Goal: Information Seeking & Learning: Learn about a topic

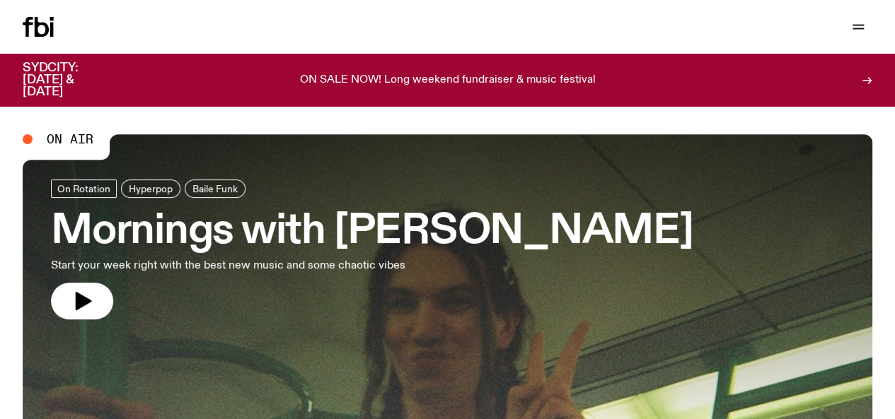
click at [0, 0] on link "Schedule" at bounding box center [0, 0] width 0 height 0
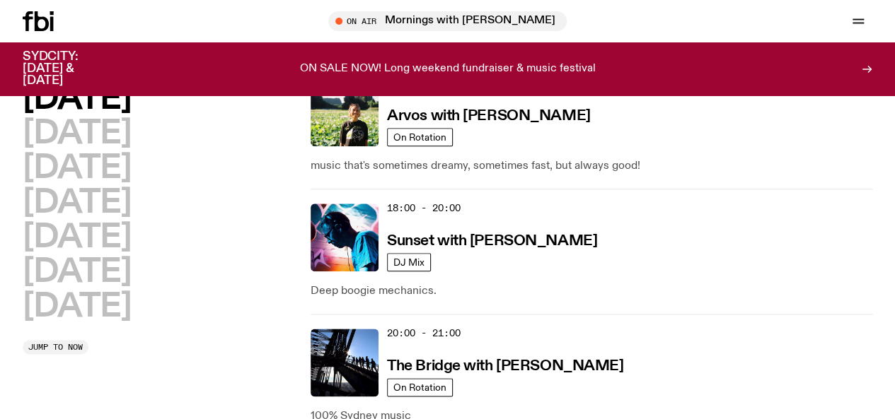
scroll to position [701, 0]
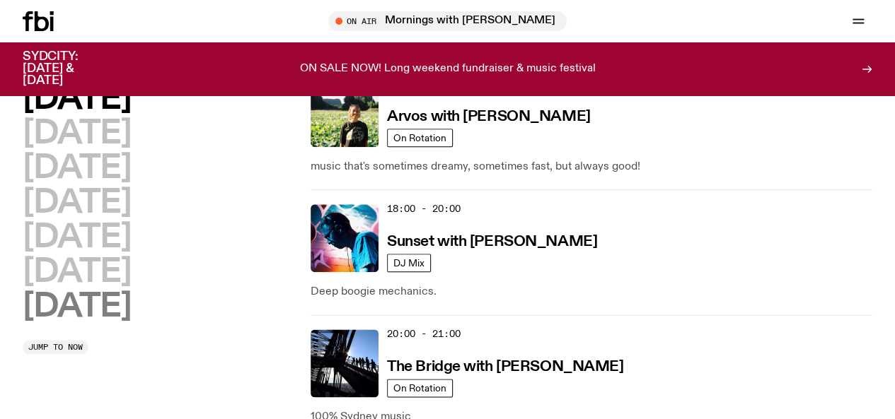
click at [119, 323] on h2 "[DATE]" at bounding box center [77, 307] width 108 height 32
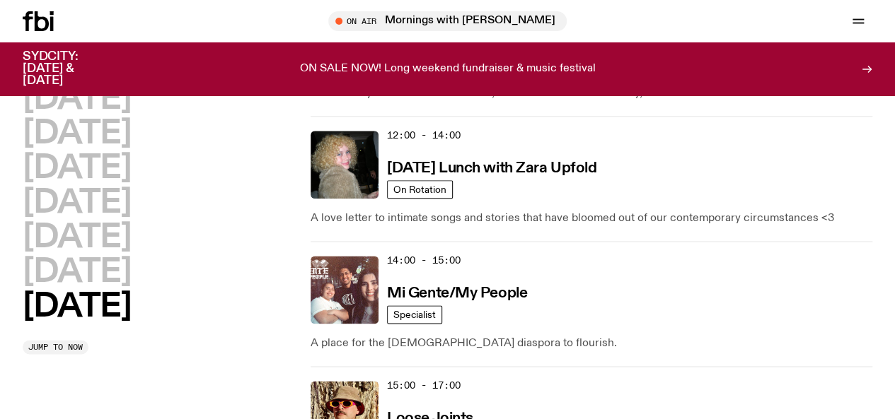
scroll to position [778, 0]
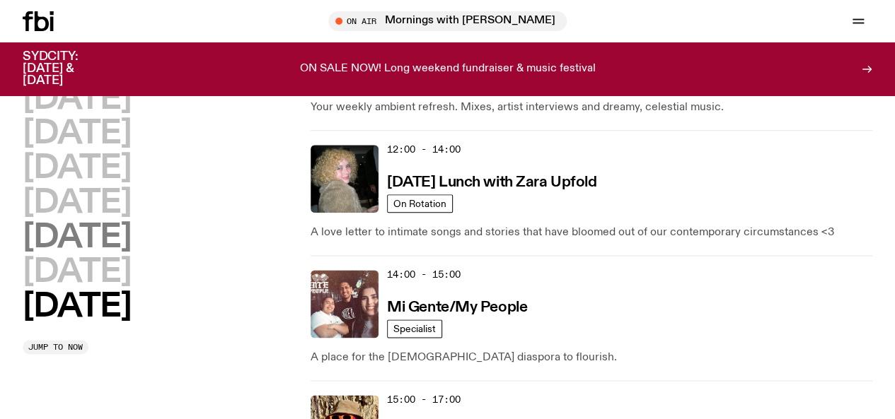
click at [59, 254] on h2 "[DATE]" at bounding box center [77, 238] width 108 height 32
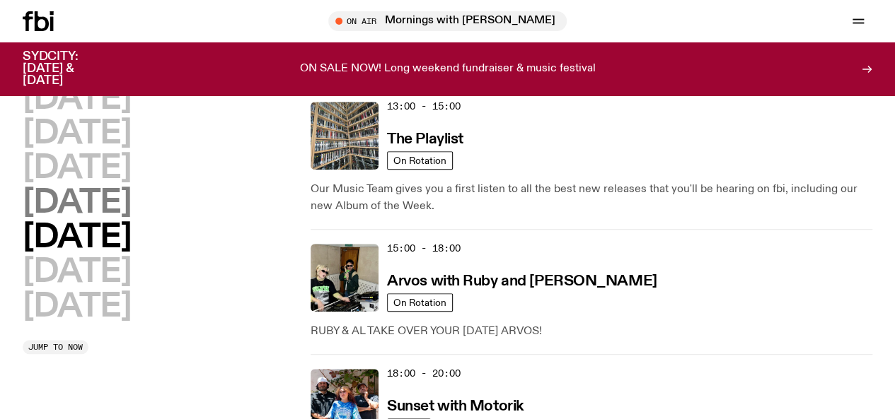
click at [120, 219] on h2 "[DATE]" at bounding box center [77, 203] width 108 height 32
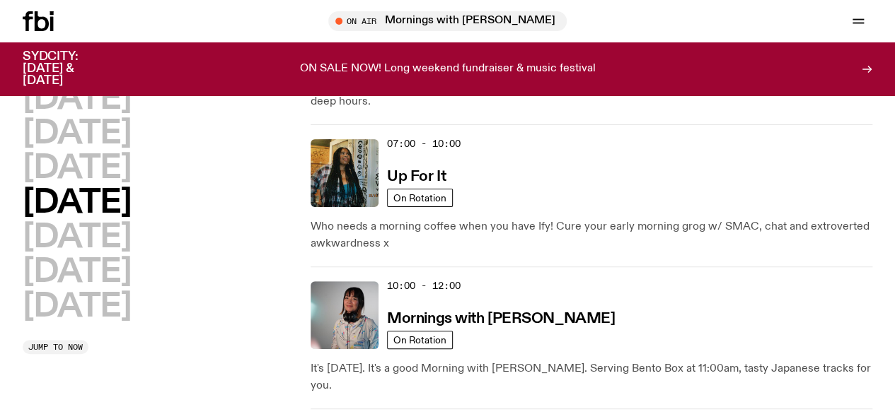
scroll to position [159, 0]
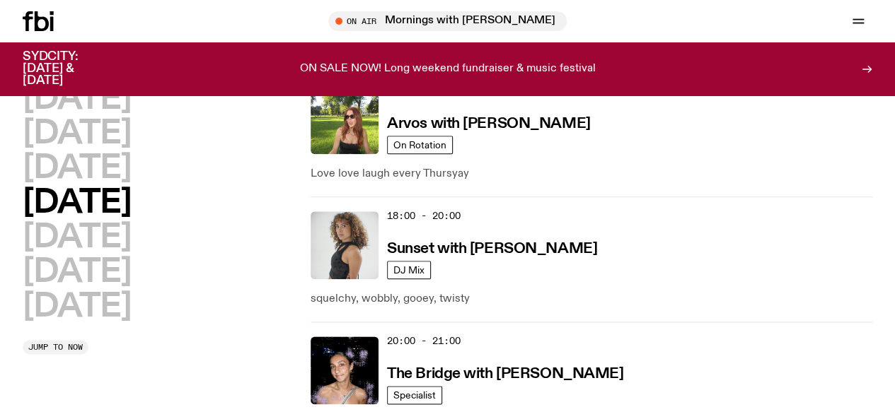
click at [131, 269] on h2 "[DATE]" at bounding box center [77, 273] width 108 height 32
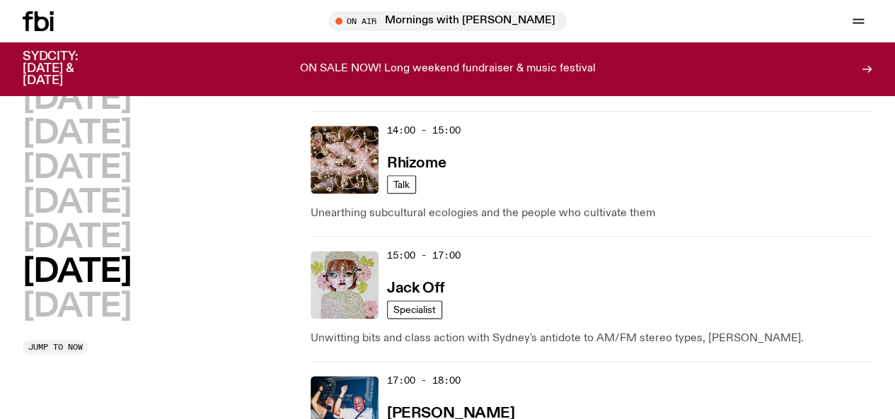
scroll to position [761, 0]
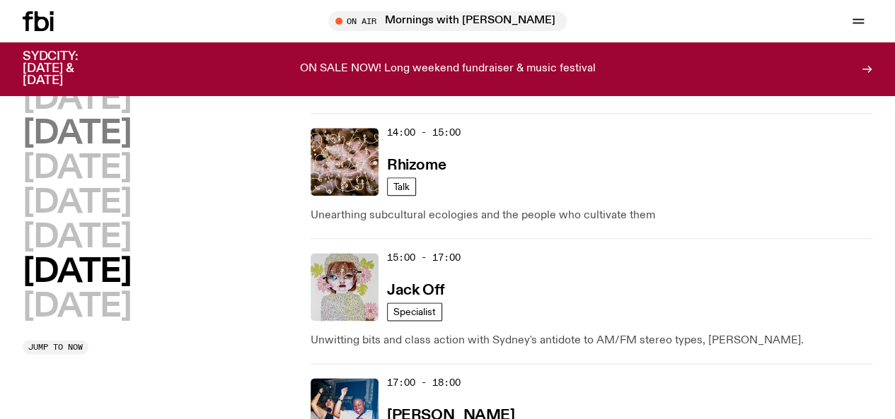
click at [131, 150] on h2 "[DATE]" at bounding box center [77, 134] width 108 height 32
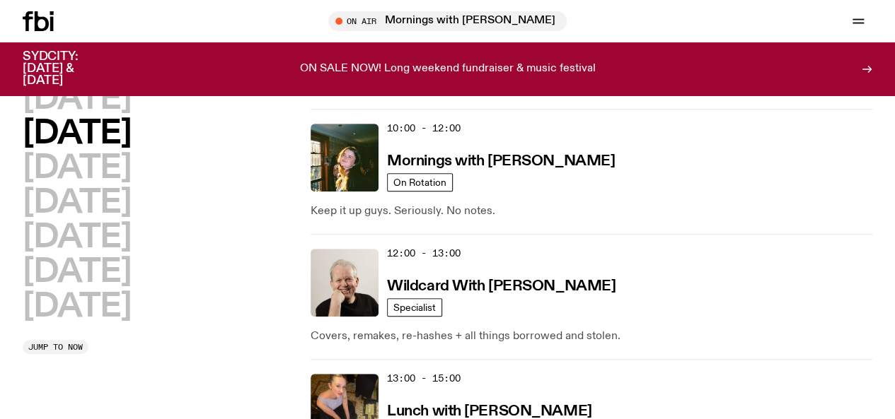
scroll to position [375, 0]
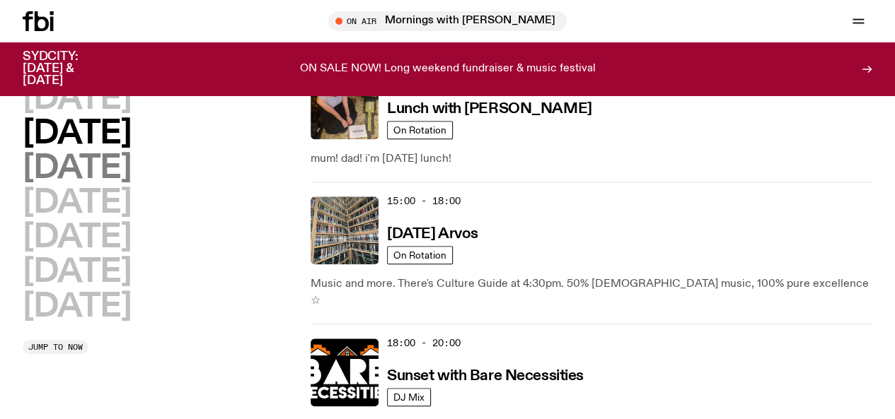
click at [131, 185] on h2 "[DATE]" at bounding box center [77, 169] width 108 height 32
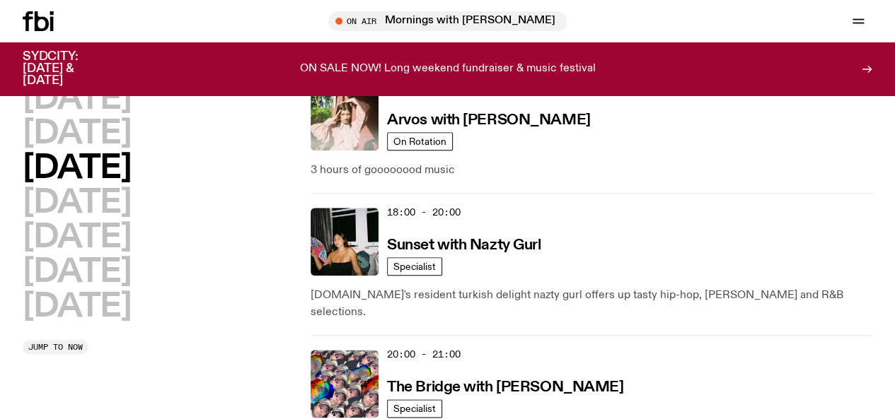
scroll to position [714, 0]
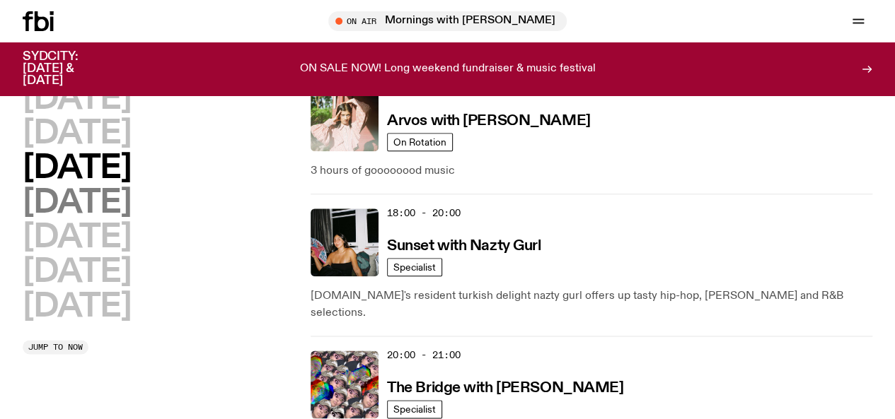
click at [131, 192] on h2 "[DATE]" at bounding box center [77, 203] width 108 height 32
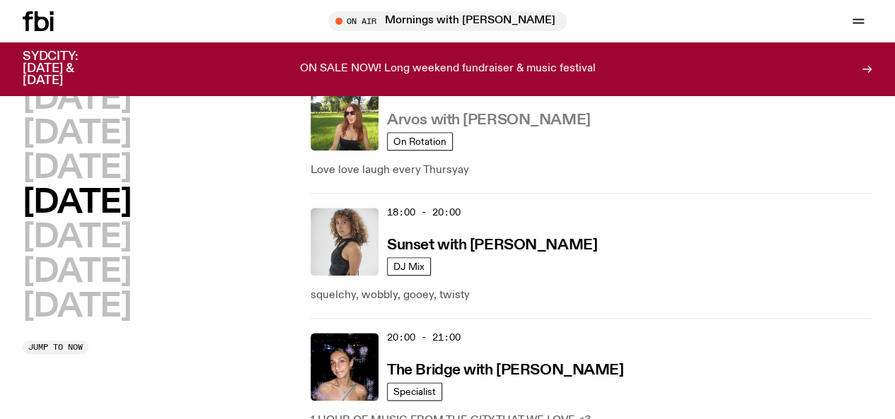
scroll to position [716, 0]
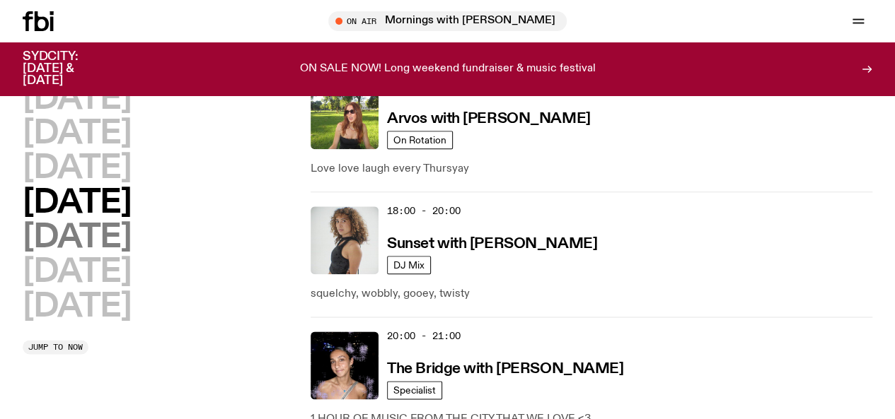
click at [110, 231] on h2 "[DATE]" at bounding box center [77, 238] width 108 height 32
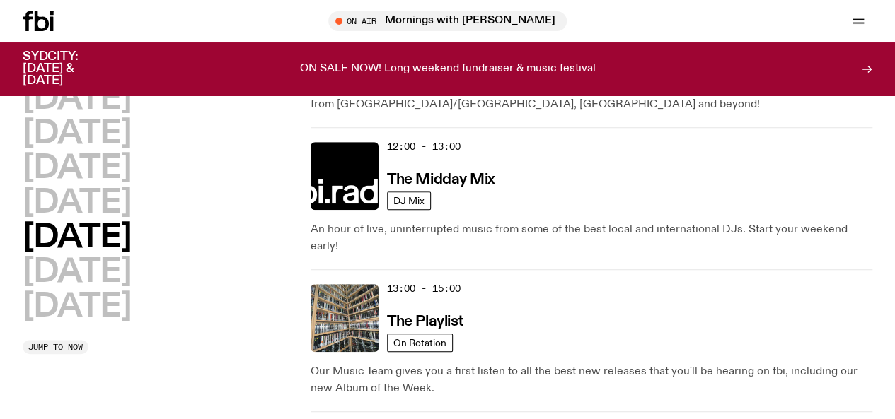
scroll to position [396, 0]
